Goal: Task Accomplishment & Management: Complete application form

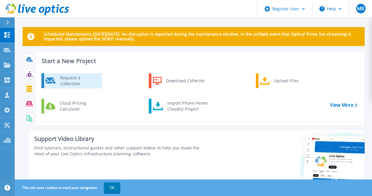
click at [86, 81] on div "Request a Collection" at bounding box center [78, 81] width 43 height 12
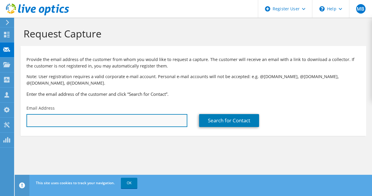
click at [60, 119] on input "text" at bounding box center [106, 120] width 161 height 13
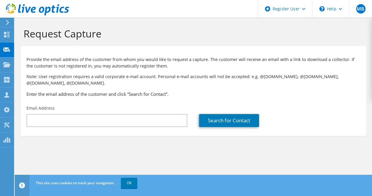
click at [185, 92] on h3 "Enter the email address of the customer and click “Search for Contact”." at bounding box center [193, 94] width 334 height 6
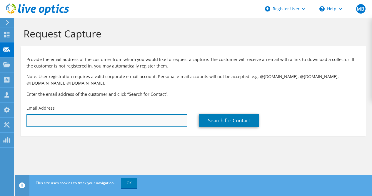
click at [74, 120] on input "text" at bounding box center [106, 120] width 161 height 13
paste input "data.mgr@gov.in"
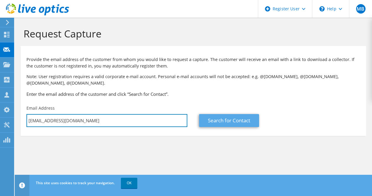
type input "data.mgr@gov.in"
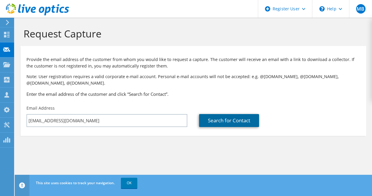
click at [217, 120] on link "Search for Contact" at bounding box center [229, 120] width 60 height 13
type input "Indian Air Force"
type input "Bharath"
type input "Mohan"
type input "India"
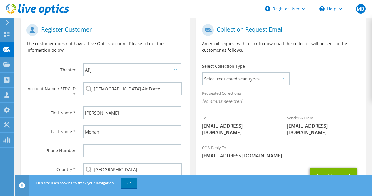
scroll to position [124, 0]
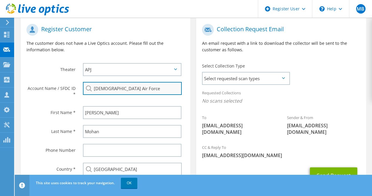
click at [146, 92] on input "Indian Air Force" at bounding box center [132, 88] width 99 height 13
drag, startPoint x: 137, startPoint y: 88, endPoint x: 77, endPoint y: 92, distance: 60.2
click at [77, 92] on div "Account Name / SFDC ID * Indian Air Force" at bounding box center [106, 91] width 170 height 24
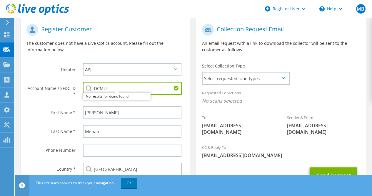
type input "DCMU"
click at [230, 164] on div "Send Request" at bounding box center [281, 175] width 170 height 22
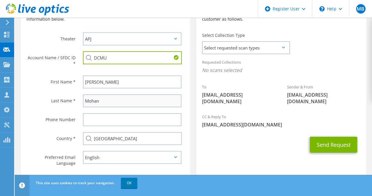
scroll to position [155, 0]
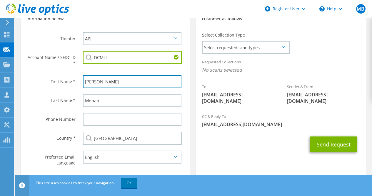
drag, startPoint x: 104, startPoint y: 81, endPoint x: 76, endPoint y: 82, distance: 27.7
click at [76, 82] on div "First Name * Bharath" at bounding box center [106, 81] width 170 height 19
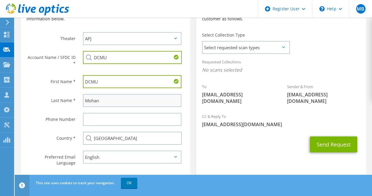
type input "DCMU"
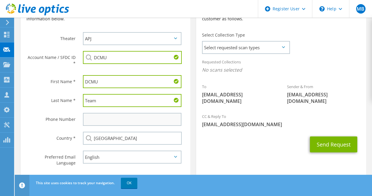
type input "Team"
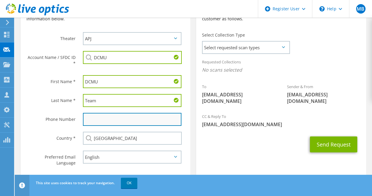
click at [119, 120] on input "text" at bounding box center [132, 119] width 99 height 13
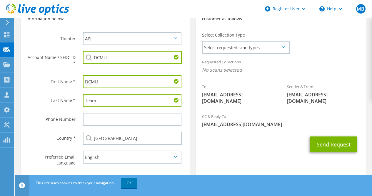
click at [230, 135] on div "Send Request" at bounding box center [281, 144] width 170 height 22
click at [250, 159] on section "Collection Request Email An email request with a link to download the collector…" at bounding box center [281, 83] width 170 height 193
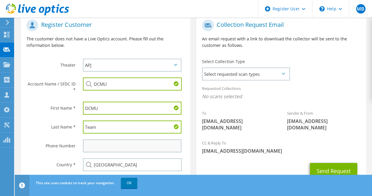
scroll to position [127, 0]
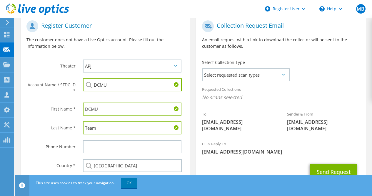
drag, startPoint x: 113, startPoint y: 109, endPoint x: 62, endPoint y: 107, distance: 50.4
click at [62, 107] on div "First Name * DCMU" at bounding box center [106, 108] width 170 height 19
drag, startPoint x: 107, startPoint y: 86, endPoint x: 67, endPoint y: 85, distance: 39.1
click at [67, 85] on div "Account Name / SFDC ID * DCMU No results for dcmu found." at bounding box center [106, 87] width 170 height 24
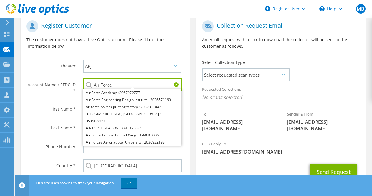
type input "Air Force"
click at [306, 57] on div "To data.mgr@gov.in Sender & From liveoptics@liveoptics.com" at bounding box center [281, 77] width 170 height 120
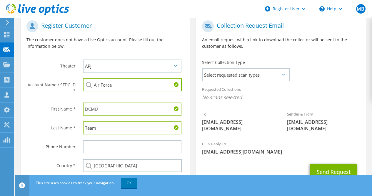
drag, startPoint x: 104, startPoint y: 110, endPoint x: 71, endPoint y: 103, distance: 34.1
click at [71, 103] on div "First Name * DCMU" at bounding box center [106, 108] width 170 height 19
type input "Vamshi"
drag, startPoint x: 117, startPoint y: 88, endPoint x: 74, endPoint y: 85, distance: 42.5
click at [74, 85] on div "Account Name / SFDC ID * Air Force Air Force Academy : 3067972777 Air Force Eng…" at bounding box center [106, 87] width 170 height 24
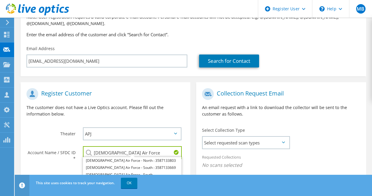
scroll to position [59, 0]
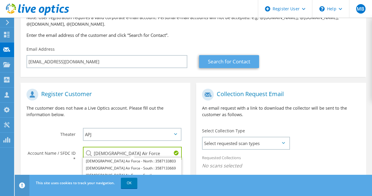
type input "Indian Air Force"
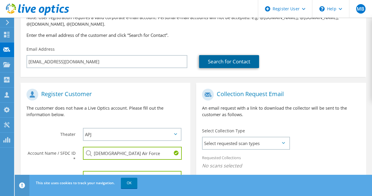
click at [231, 62] on link "Search for Contact" at bounding box center [229, 61] width 60 height 13
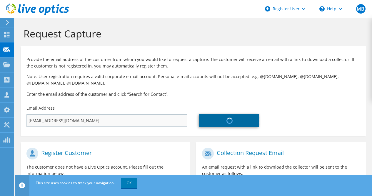
type input "Bharath"
type input "Mohan"
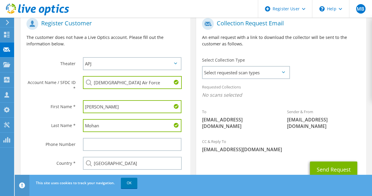
scroll to position [130, 0]
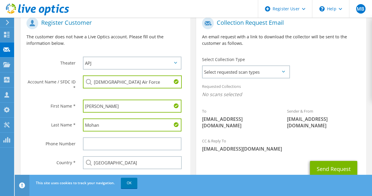
drag, startPoint x: 110, startPoint y: 106, endPoint x: 74, endPoint y: 107, distance: 35.6
click at [74, 107] on div "First Name * Bharath" at bounding box center [106, 106] width 170 height 19
type input "Vamshi"
type input "Krishnan"
click at [99, 106] on input "Vamshi" at bounding box center [132, 105] width 99 height 13
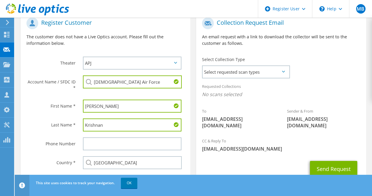
type input "Vamsi"
click at [220, 162] on div "Send Request" at bounding box center [281, 169] width 170 height 22
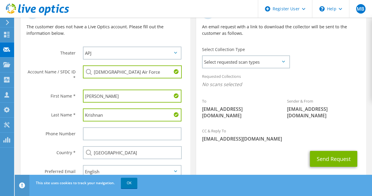
scroll to position [140, 0]
click at [280, 64] on span "Select requested scan types" at bounding box center [246, 62] width 87 height 12
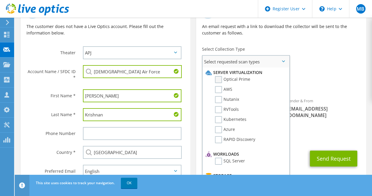
click at [236, 79] on label "Optical Prime" at bounding box center [232, 79] width 35 height 7
click at [0, 0] on input "Optical Prime" at bounding box center [0, 0] width 0 height 0
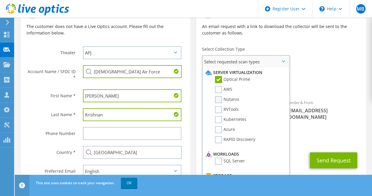
click at [221, 100] on label "Nutanix" at bounding box center [227, 99] width 24 height 7
click at [0, 0] on input "Nutanix" at bounding box center [0, 0] width 0 height 0
click at [220, 111] on label "RVTools" at bounding box center [227, 109] width 24 height 7
click at [0, 0] on input "RVTools" at bounding box center [0, 0] width 0 height 0
click at [220, 118] on label "Kubernetes" at bounding box center [230, 119] width 31 height 7
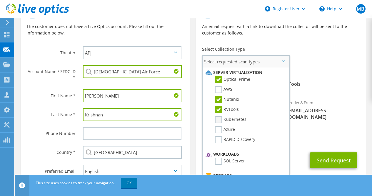
click at [0, 0] on input "Kubernetes" at bounding box center [0, 0] width 0 height 0
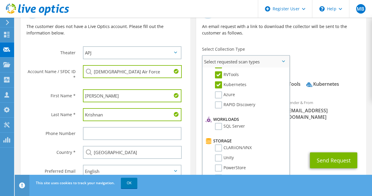
scroll to position [35, 0]
click at [224, 104] on label "RAPID Discovery" at bounding box center [235, 104] width 40 height 7
click at [0, 0] on input "RAPID Discovery" at bounding box center [0, 0] width 0 height 0
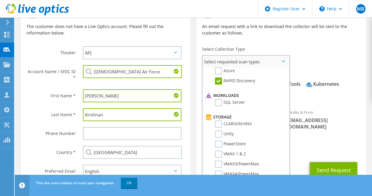
scroll to position [65, 0]
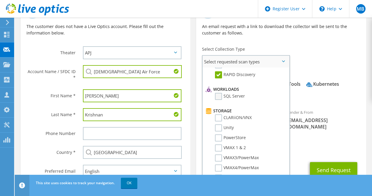
click at [219, 98] on label "SQL Server" at bounding box center [230, 96] width 30 height 7
click at [0, 0] on input "SQL Server" at bounding box center [0, 0] width 0 height 0
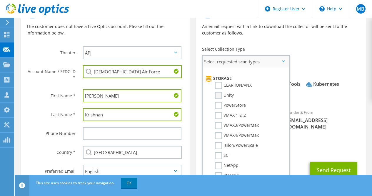
scroll to position [99, 0]
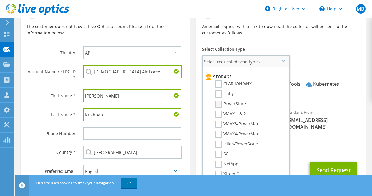
click at [220, 105] on label "PowerStore" at bounding box center [230, 103] width 31 height 7
click at [0, 0] on input "PowerStore" at bounding box center [0, 0] width 0 height 0
click at [220, 124] on label "VMAX3/PowerMax" at bounding box center [237, 123] width 44 height 7
click at [0, 0] on input "VMAX3/PowerMax" at bounding box center [0, 0] width 0 height 0
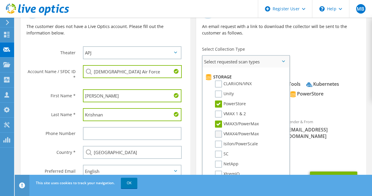
click at [220, 130] on label "VMAX4/PowerMax" at bounding box center [237, 133] width 44 height 7
click at [0, 0] on input "VMAX4/PowerMax" at bounding box center [0, 0] width 0 height 0
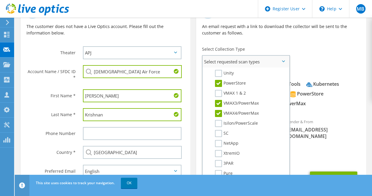
scroll to position [122, 0]
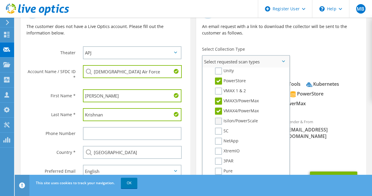
click at [220, 121] on label "Isilon/PowerScale" at bounding box center [236, 120] width 43 height 7
click at [0, 0] on input "Isilon/PowerScale" at bounding box center [0, 0] width 0 height 0
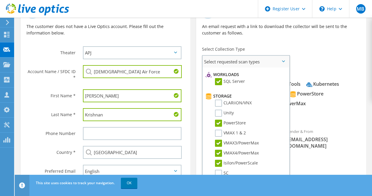
scroll to position [79, 0]
click at [220, 114] on label "Unity" at bounding box center [224, 113] width 19 height 7
click at [0, 0] on input "Unity" at bounding box center [0, 0] width 0 height 0
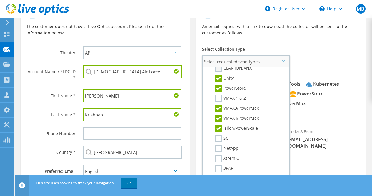
scroll to position [114, 0]
click at [222, 98] on label "VMAX 1 & 2" at bounding box center [230, 98] width 31 height 7
click at [0, 0] on input "VMAX 1 & 2" at bounding box center [0, 0] width 0 height 0
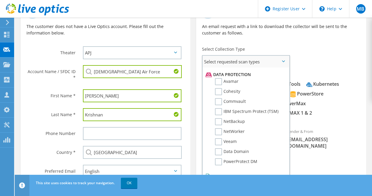
scroll to position [253, 0]
click at [220, 129] on label "NetWorker" at bounding box center [230, 130] width 30 height 7
click at [0, 0] on input "NetWorker" at bounding box center [0, 0] width 0 height 0
click at [218, 162] on label "PowerProtect DM" at bounding box center [236, 160] width 42 height 7
click at [0, 0] on input "PowerProtect DM" at bounding box center [0, 0] width 0 height 0
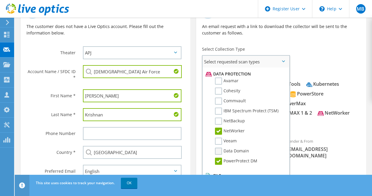
click at [221, 150] on label "Data Domain" at bounding box center [232, 150] width 34 height 7
click at [0, 0] on input "Data Domain" at bounding box center [0, 0] width 0 height 0
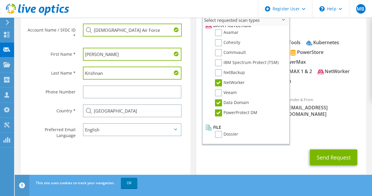
scroll to position [182, 0]
click at [219, 134] on label "Dossier" at bounding box center [226, 133] width 23 height 7
click at [0, 0] on input "Dossier" at bounding box center [0, 0] width 0 height 0
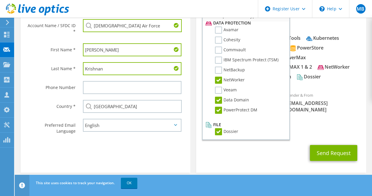
scroll to position [260, 0]
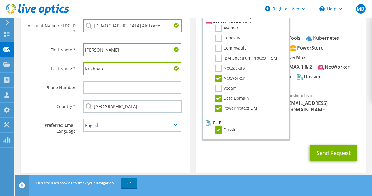
drag, startPoint x: 250, startPoint y: 118, endPoint x: 300, endPoint y: 140, distance: 54.5
click at [300, 142] on div "Send Request" at bounding box center [281, 153] width 170 height 22
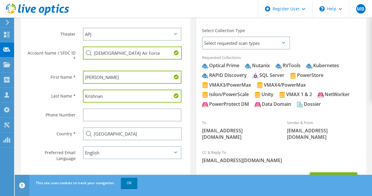
scroll to position [153, 0]
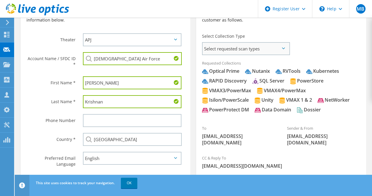
click at [285, 50] on span "Select requested scan types" at bounding box center [246, 49] width 87 height 12
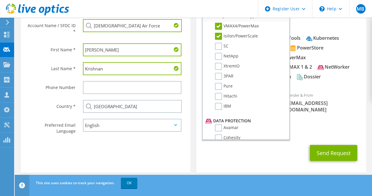
scroll to position [160, 0]
click at [218, 99] on label "Hitachi" at bounding box center [226, 96] width 22 height 7
click at [0, 0] on input "Hitachi" at bounding box center [0, 0] width 0 height 0
click at [219, 76] on label "3PAR" at bounding box center [224, 76] width 19 height 7
click at [0, 0] on input "3PAR" at bounding box center [0, 0] width 0 height 0
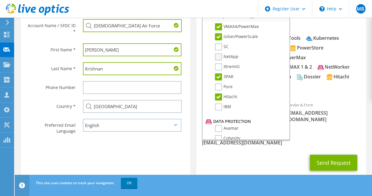
click at [220, 56] on label "NetApp" at bounding box center [227, 56] width 24 height 7
click at [0, 0] on input "NetApp" at bounding box center [0, 0] width 0 height 0
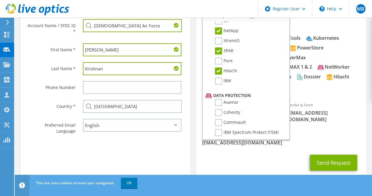
scroll to position [260, 0]
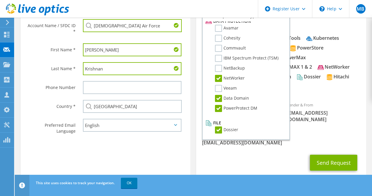
click at [311, 139] on span "[EMAIL_ADDRESS][DOMAIN_NAME]" at bounding box center [281, 142] width 158 height 6
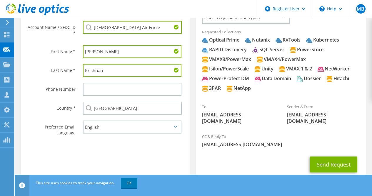
scroll to position [196, 0]
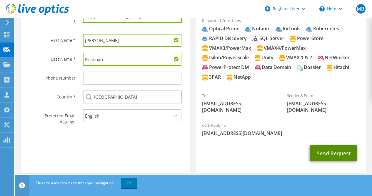
click at [329, 149] on button "Send Request" at bounding box center [333, 153] width 47 height 16
